Goal: Information Seeking & Learning: Check status

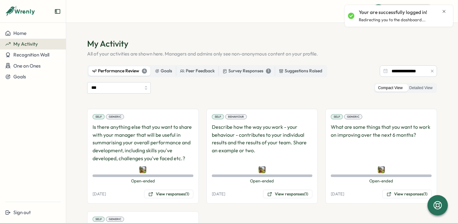
click at [447, 10] on div "Your are successfully logged in! Redirecting you to the dashboard..." at bounding box center [399, 16] width 102 height 17
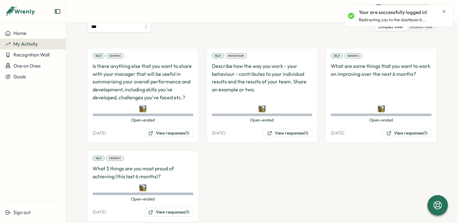
scroll to position [75, 0]
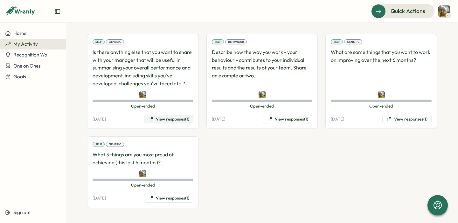
click at [161, 123] on button "View responses (1)" at bounding box center [168, 119] width 49 height 9
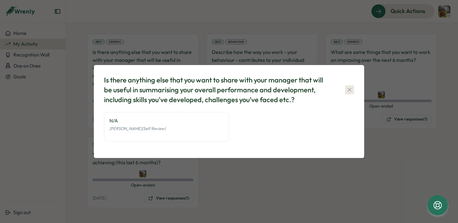
click at [345, 91] on button "button" at bounding box center [349, 90] width 9 height 9
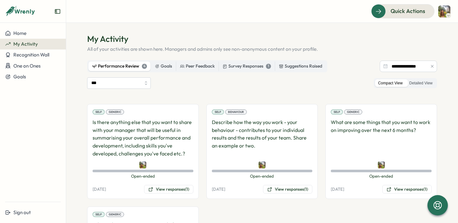
scroll to position [0, 0]
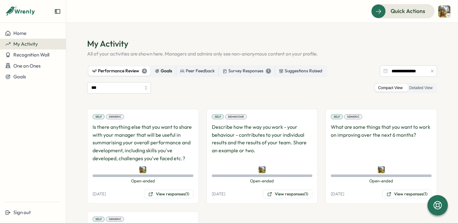
click at [162, 69] on div "Goals" at bounding box center [163, 71] width 17 height 7
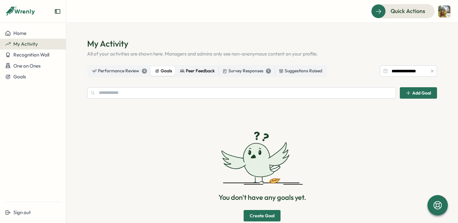
click at [195, 70] on div "Peer Feedback" at bounding box center [197, 71] width 35 height 7
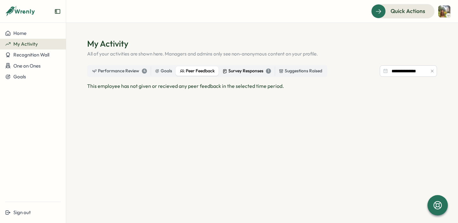
click at [246, 68] on div "Survey Responses 1" at bounding box center [247, 71] width 48 height 7
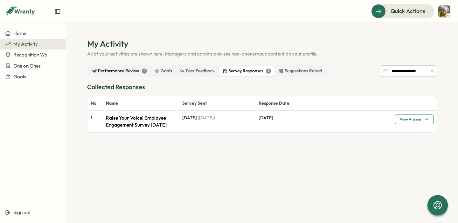
click at [96, 71] on div "Performance Review 4" at bounding box center [119, 71] width 55 height 7
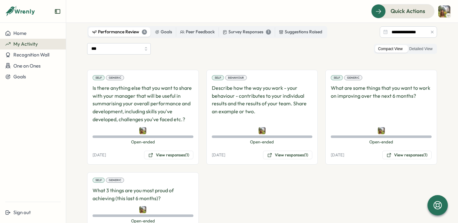
scroll to position [40, 0]
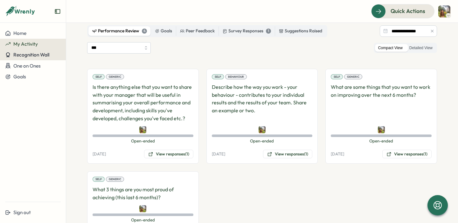
click at [29, 50] on button "Recognition Wall" at bounding box center [33, 55] width 66 height 11
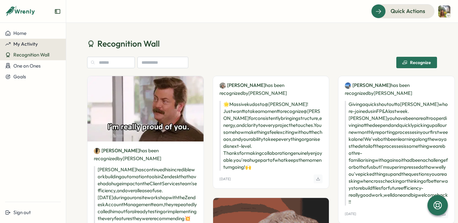
click at [24, 46] on span "My Activity" at bounding box center [25, 44] width 24 height 6
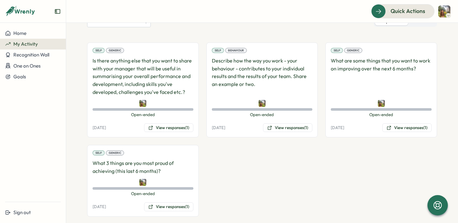
scroll to position [67, 0]
click at [32, 72] on button "Goals" at bounding box center [33, 77] width 66 height 11
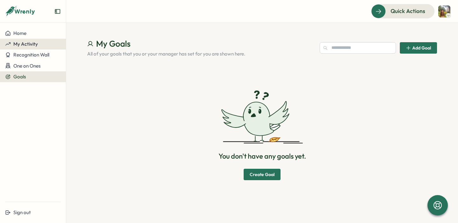
click at [44, 40] on button "My Activity" at bounding box center [33, 44] width 66 height 11
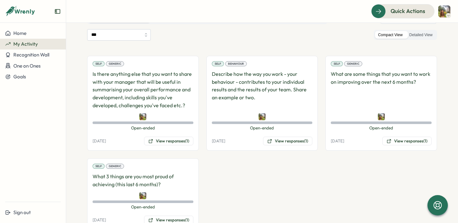
scroll to position [53, 0]
click at [239, 47] on div "*** Compact View Detailed View Self Generic Is there anything else that you wan…" at bounding box center [262, 130] width 350 height 201
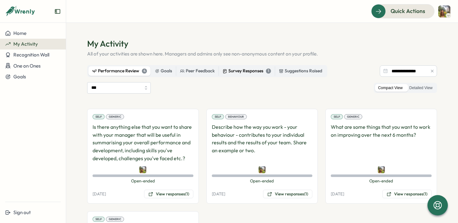
click at [244, 71] on div "Survey Responses 1" at bounding box center [247, 71] width 48 height 7
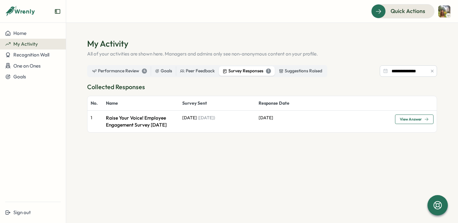
click at [403, 124] on span "View Answer" at bounding box center [414, 119] width 29 height 9
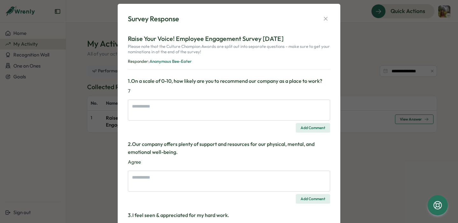
scroll to position [12, 0]
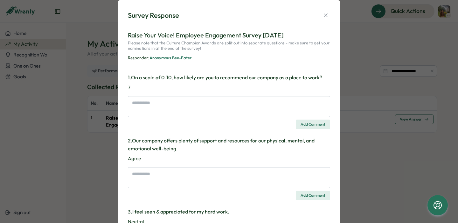
click at [326, 15] on icon "button" at bounding box center [325, 15] width 6 height 6
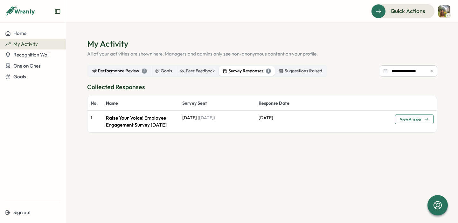
click at [115, 75] on label "Performance Review 4" at bounding box center [119, 71] width 62 height 10
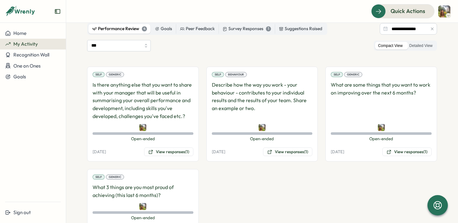
scroll to position [60, 0]
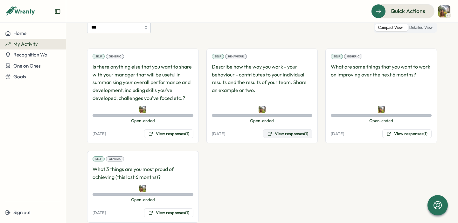
click at [290, 137] on button "View responses (1)" at bounding box center [287, 134] width 49 height 9
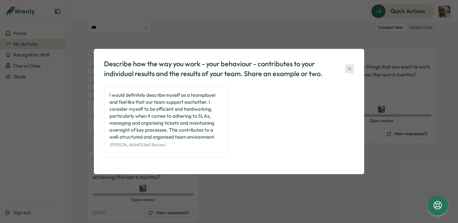
click at [350, 67] on icon "button" at bounding box center [349, 69] width 6 height 6
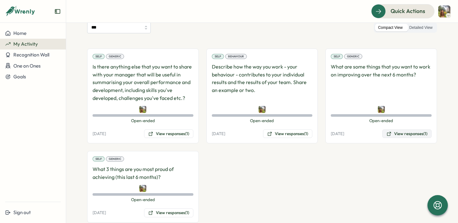
click at [409, 135] on button "View responses (1)" at bounding box center [406, 134] width 49 height 9
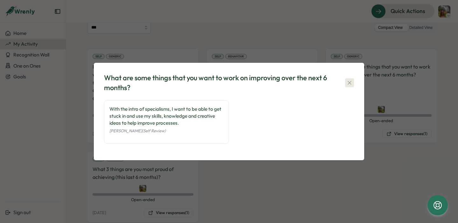
click at [350, 82] on icon "button" at bounding box center [349, 83] width 6 height 6
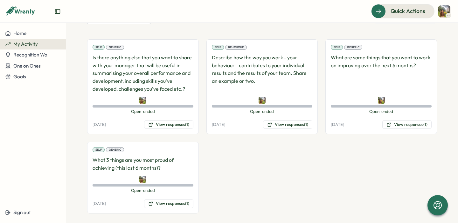
scroll to position [72, 0]
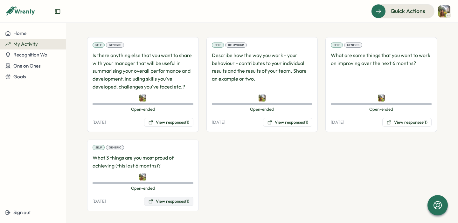
click at [171, 202] on button "View responses (1)" at bounding box center [168, 201] width 49 height 9
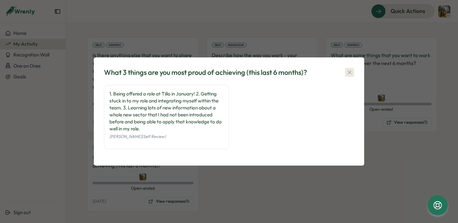
click at [354, 69] on button "button" at bounding box center [349, 72] width 9 height 9
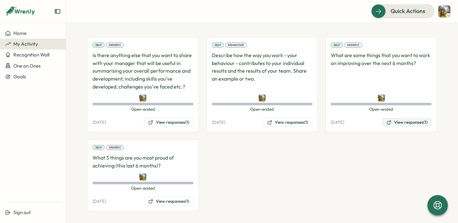
click at [410, 123] on button "View responses (1)" at bounding box center [406, 122] width 49 height 9
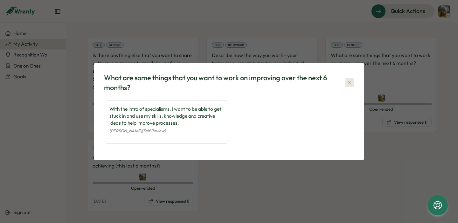
click at [347, 84] on icon "button" at bounding box center [349, 83] width 6 height 6
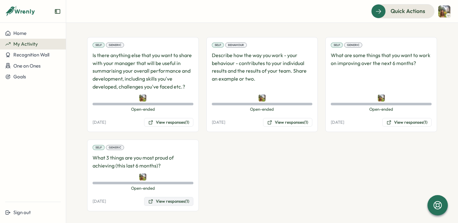
click at [175, 204] on button "View responses (1)" at bounding box center [168, 201] width 49 height 9
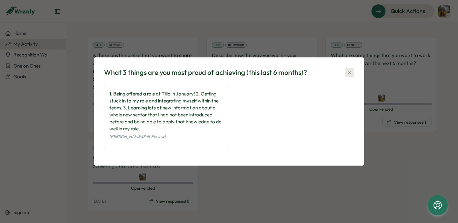
click at [347, 72] on icon "button" at bounding box center [349, 72] width 6 height 6
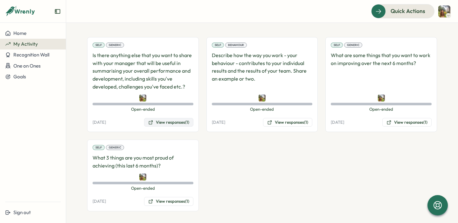
click at [176, 121] on button "View responses (1)" at bounding box center [168, 122] width 49 height 9
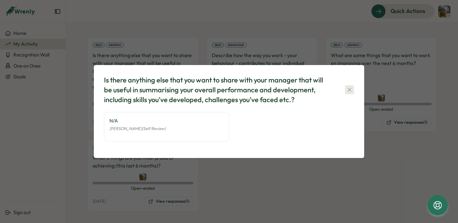
click at [351, 91] on icon "button" at bounding box center [349, 90] width 6 height 6
